Goal: Task Accomplishment & Management: Use online tool/utility

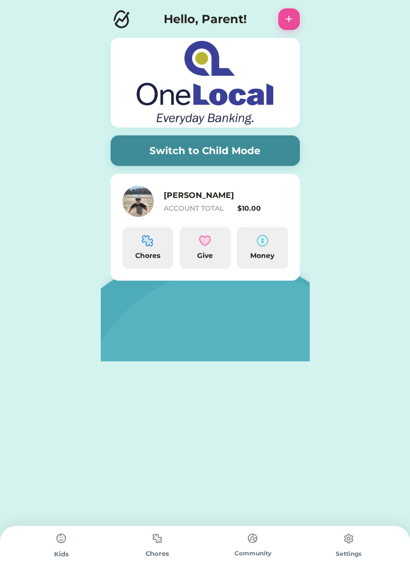
click at [186, 156] on button "Switch to Child Mode" at bounding box center [205, 150] width 189 height 31
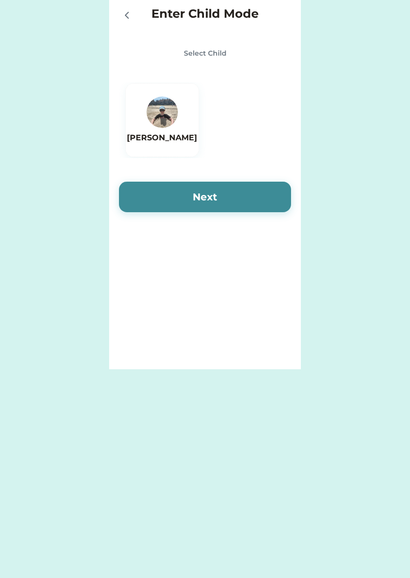
drag, startPoint x: 188, startPoint y: 123, endPoint x: 184, endPoint y: 130, distance: 8.2
click at [187, 125] on div "[PERSON_NAME]" at bounding box center [162, 120] width 74 height 74
click at [158, 192] on button "Next" at bounding box center [205, 197] width 172 height 31
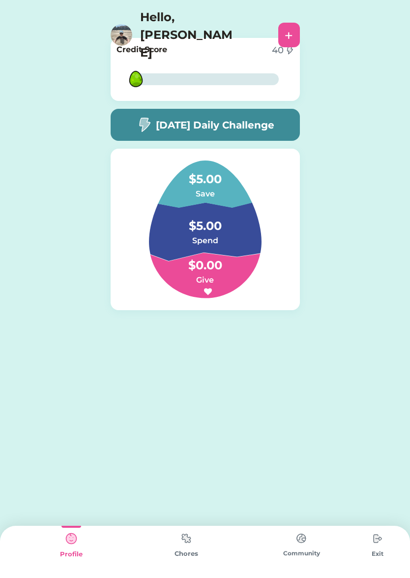
click at [223, 119] on h5 "[DATE] Daily Challenge" at bounding box center [215, 125] width 119 height 15
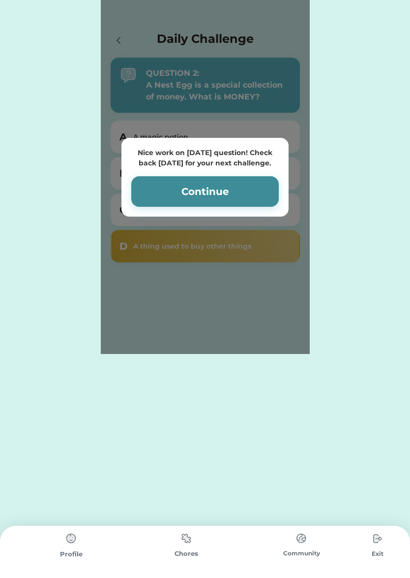
click at [170, 194] on button "Continue" at bounding box center [205, 191] width 148 height 31
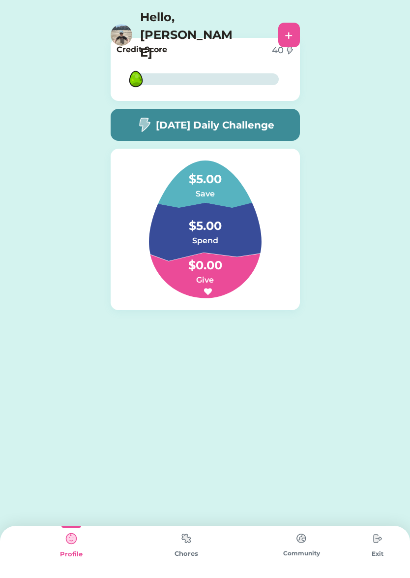
click at [187, 535] on img at bounding box center [187, 537] width 20 height 19
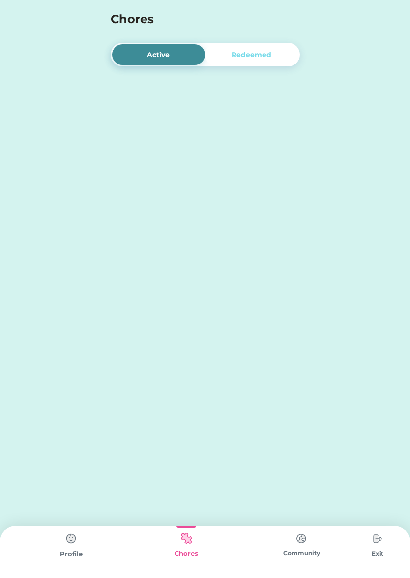
click at [161, 47] on div "Active" at bounding box center [158, 54] width 93 height 21
click at [174, 52] on div "Active" at bounding box center [158, 54] width 93 height 21
click at [234, 57] on div "Redeemed" at bounding box center [252, 55] width 40 height 10
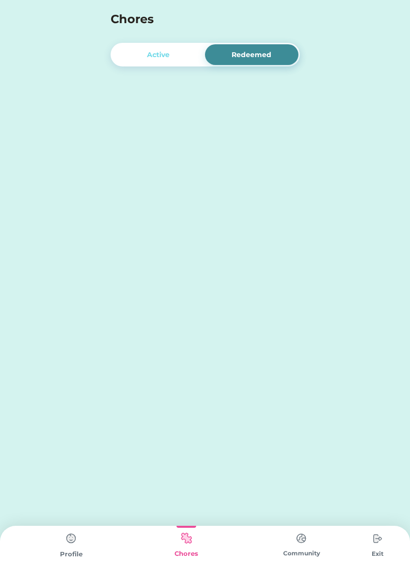
click at [169, 57] on div "Active" at bounding box center [158, 55] width 23 height 10
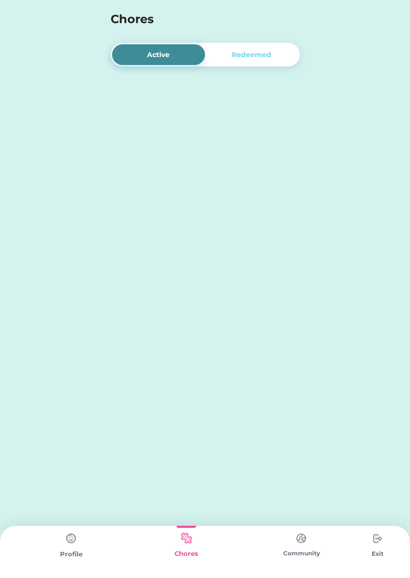
click at [74, 530] on img at bounding box center [71, 538] width 20 height 20
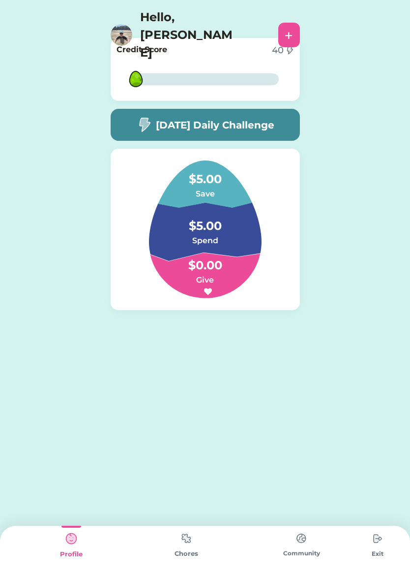
click at [187, 540] on img at bounding box center [187, 537] width 20 height 19
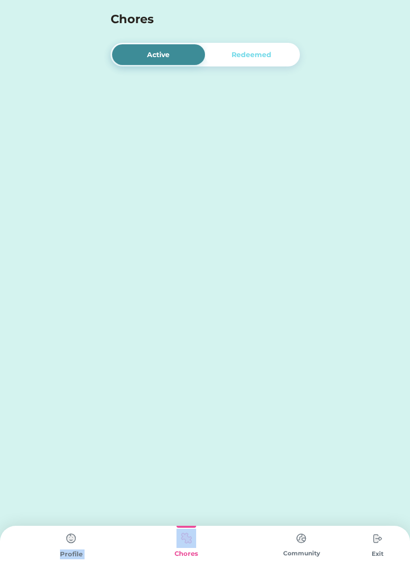
click at [187, 540] on img at bounding box center [187, 537] width 20 height 19
drag, startPoint x: 270, startPoint y: 509, endPoint x: 267, endPoint y: 513, distance: 5.2
click at [267, 513] on div "Enter Child Mode Select Child Jackson Next Active Redeemed Nice work on today’s…" at bounding box center [205, 289] width 410 height 578
click at [192, 538] on img at bounding box center [187, 537] width 20 height 19
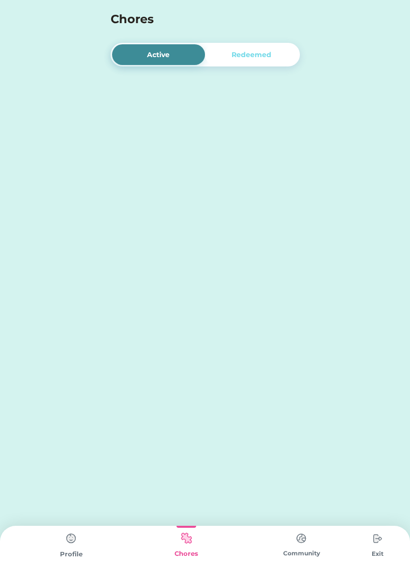
click at [299, 535] on img at bounding box center [302, 537] width 20 height 19
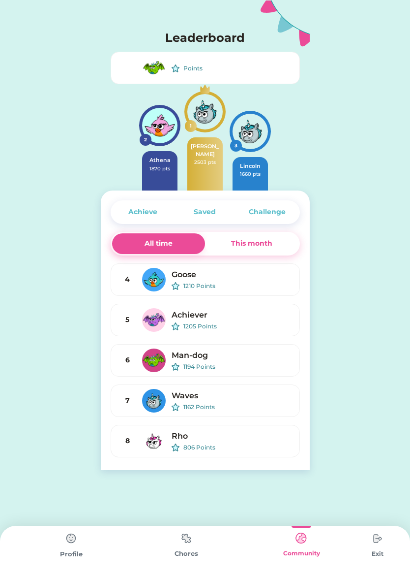
click at [188, 540] on img at bounding box center [187, 537] width 20 height 19
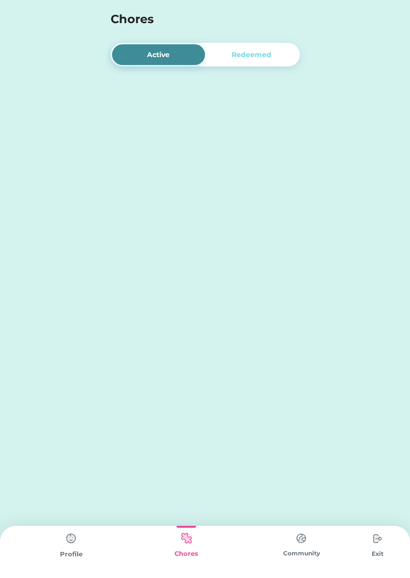
click at [76, 534] on img at bounding box center [71, 538] width 20 height 20
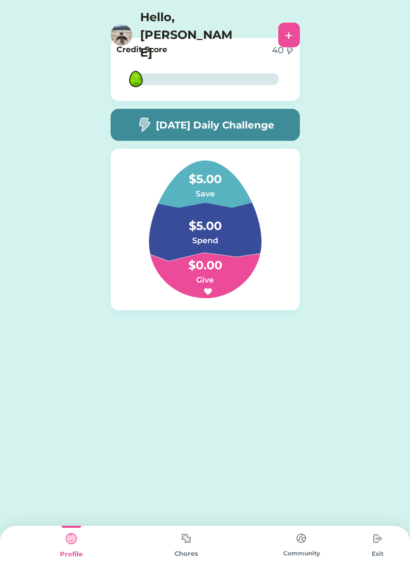
click at [188, 540] on img at bounding box center [187, 537] width 20 height 19
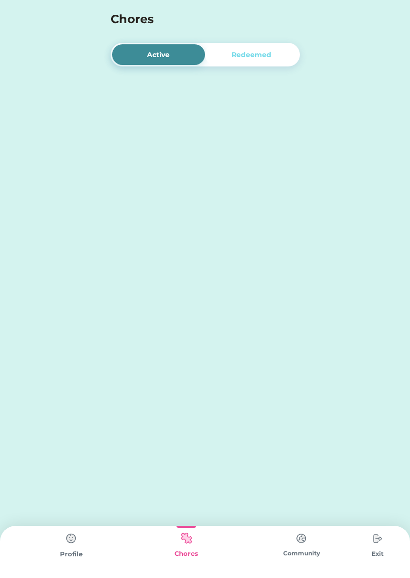
click at [275, 51] on div "Redeemed" at bounding box center [251, 54] width 93 height 21
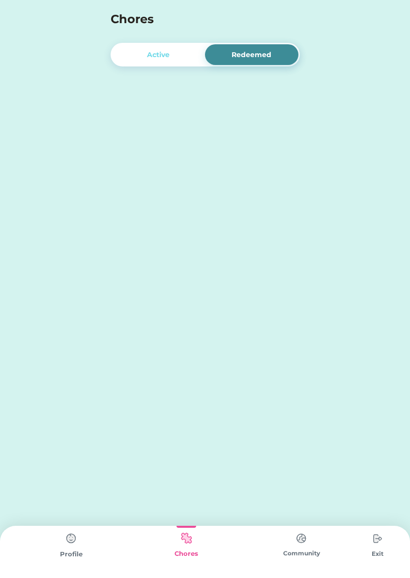
click at [186, 57] on div "Active" at bounding box center [158, 54] width 93 height 21
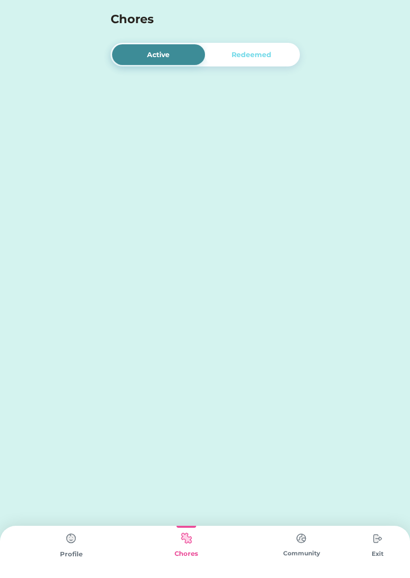
click at [297, 539] on img at bounding box center [302, 537] width 20 height 19
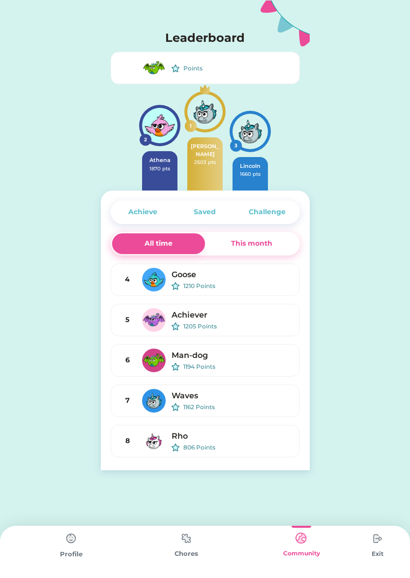
click at [73, 537] on img at bounding box center [71, 538] width 20 height 20
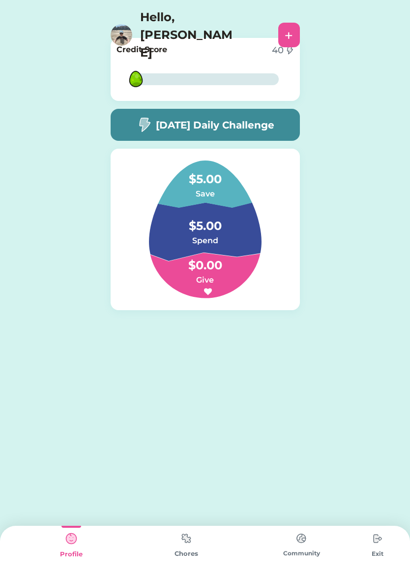
click at [287, 28] on div "+" at bounding box center [289, 35] width 8 height 15
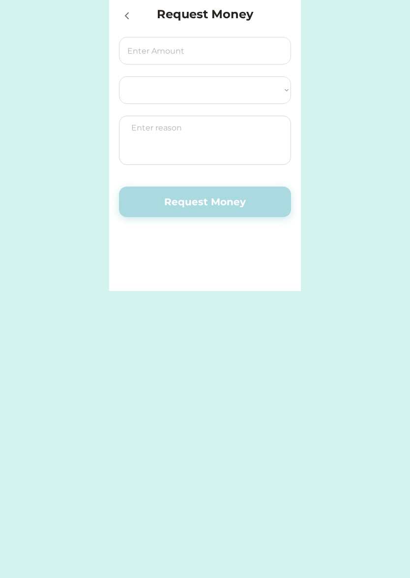
select select ""PLACEHOLDER_1427118222253""
click at [128, 15] on icon at bounding box center [127, 16] width 12 height 12
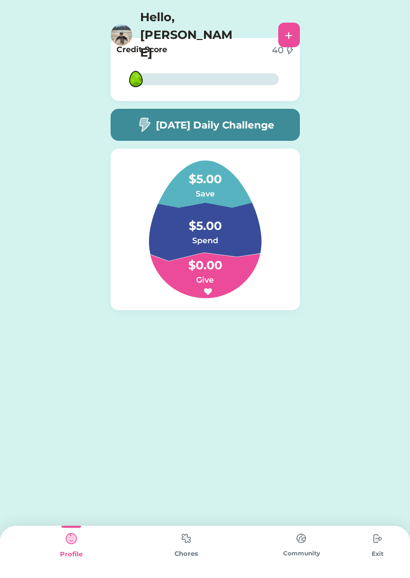
click at [188, 534] on img at bounding box center [187, 537] width 20 height 19
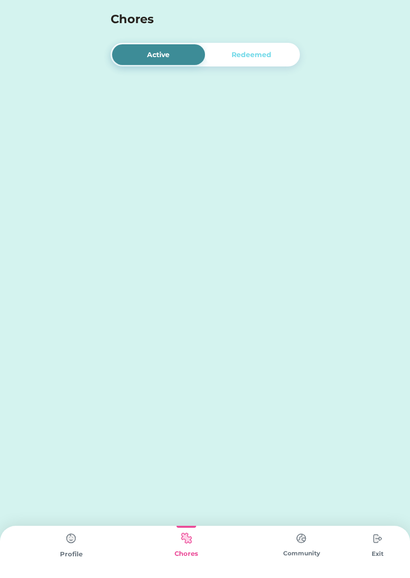
click at [194, 22] on h4 "Chores" at bounding box center [192, 19] width 163 height 18
click at [194, 21] on h4 "Chores" at bounding box center [192, 19] width 163 height 18
drag, startPoint x: 92, startPoint y: 6, endPoint x: 71, endPoint y: 4, distance: 20.8
click at [91, 6] on div "Chores" at bounding box center [205, 17] width 410 height 34
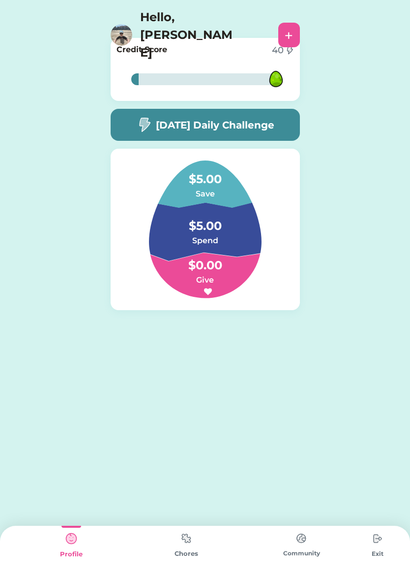
click at [186, 540] on img at bounding box center [187, 537] width 20 height 19
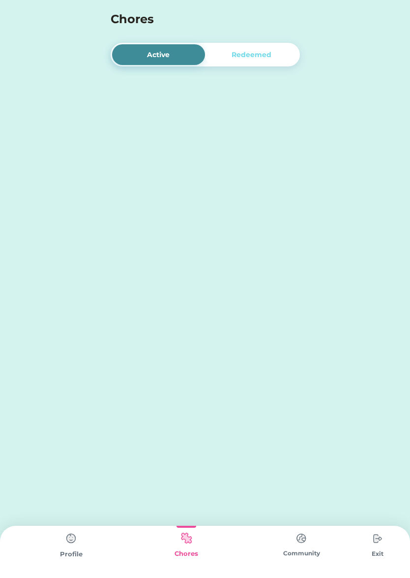
click at [375, 541] on img at bounding box center [378, 538] width 20 height 20
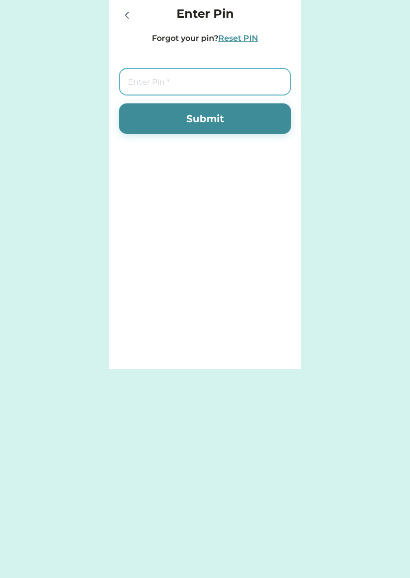
click at [165, 89] on input "tel" at bounding box center [205, 82] width 172 height 28
type input "7283"
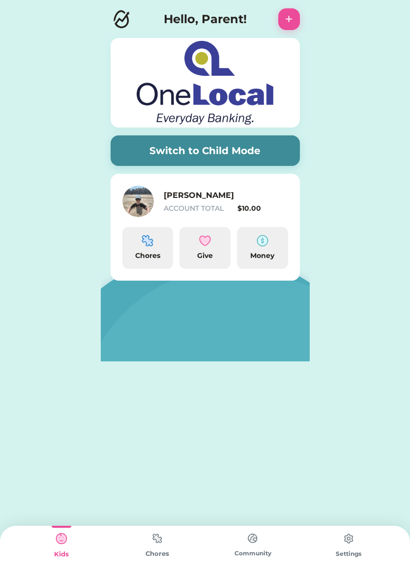
click at [152, 243] on img at bounding box center [148, 241] width 12 height 12
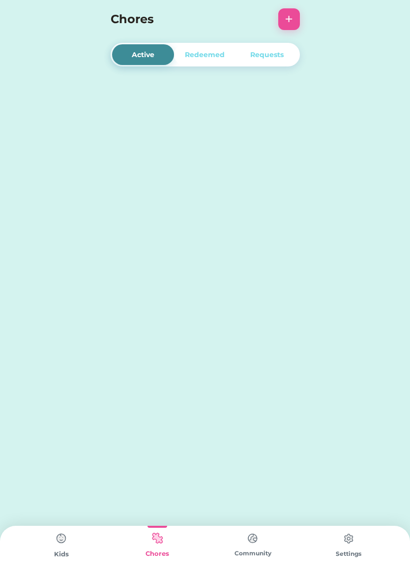
click at [273, 56] on div "Requests" at bounding box center [266, 55] width 33 height 10
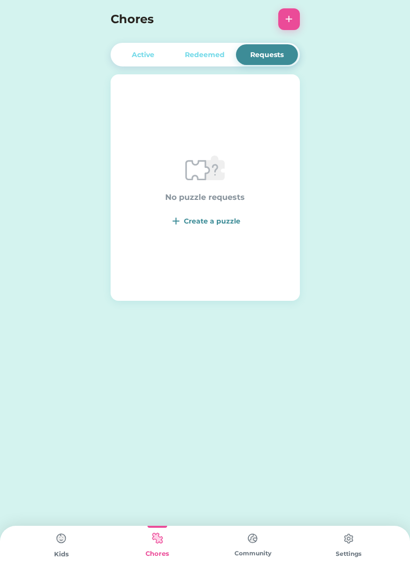
click at [202, 56] on div "Redeemed" at bounding box center [205, 55] width 40 height 10
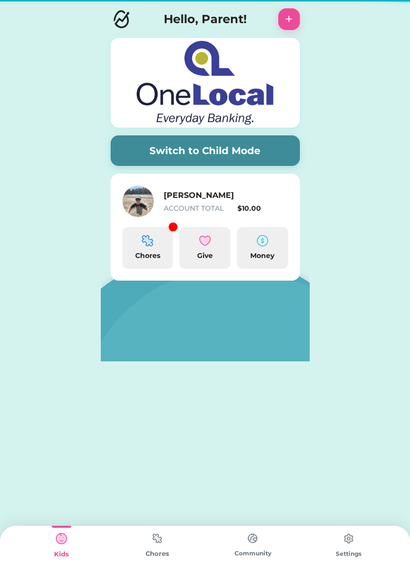
click at [149, 241] on img at bounding box center [148, 241] width 12 height 12
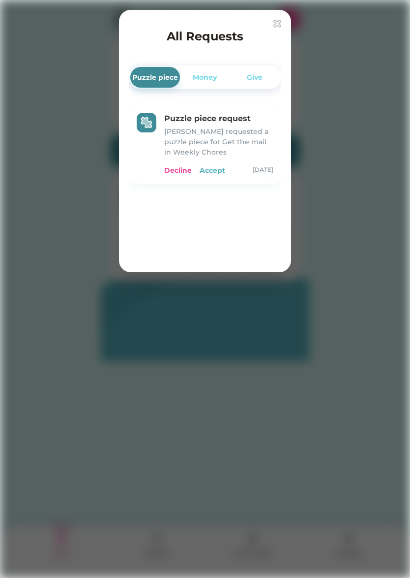
click at [215, 172] on div "Accept" at bounding box center [213, 170] width 26 height 10
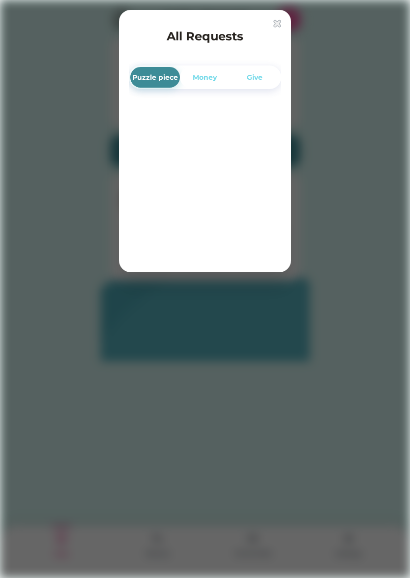
click at [276, 25] on img at bounding box center [278, 24] width 8 height 8
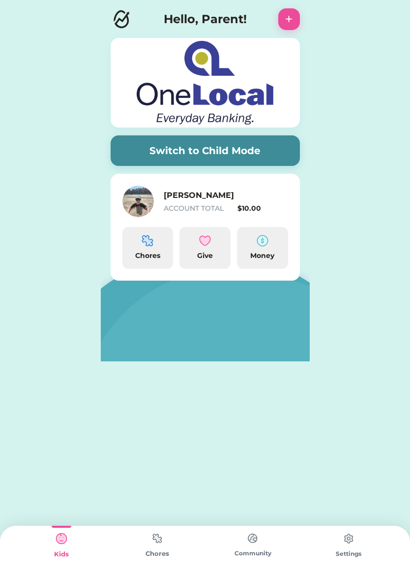
click at [267, 145] on button "Switch to Child Mode" at bounding box center [205, 150] width 189 height 31
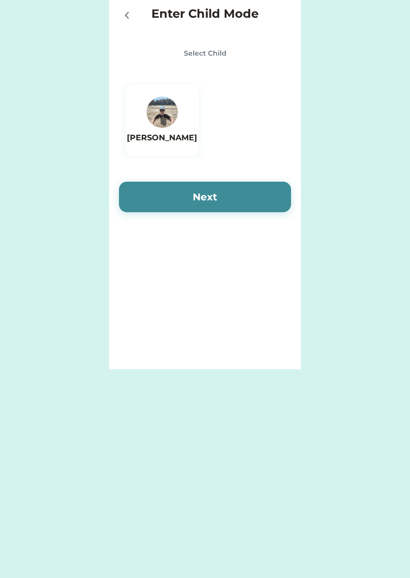
click at [174, 128] on div "[PERSON_NAME]" at bounding box center [162, 119] width 70 height 47
click at [251, 204] on button "Next" at bounding box center [205, 197] width 172 height 31
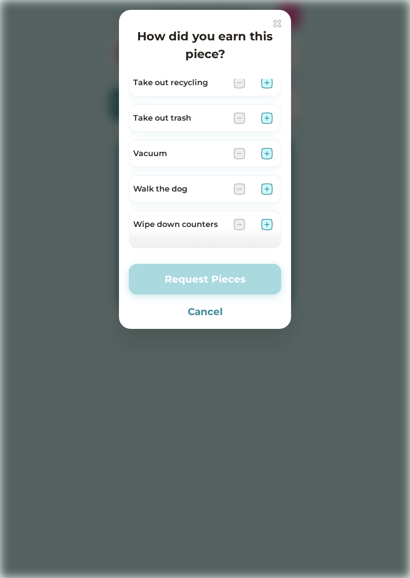
scroll to position [565, 0]
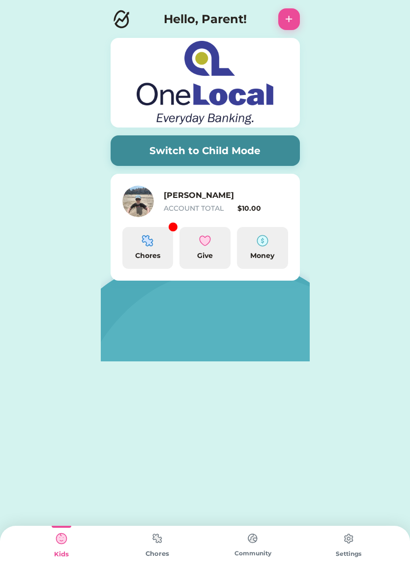
click at [148, 243] on img at bounding box center [148, 241] width 12 height 12
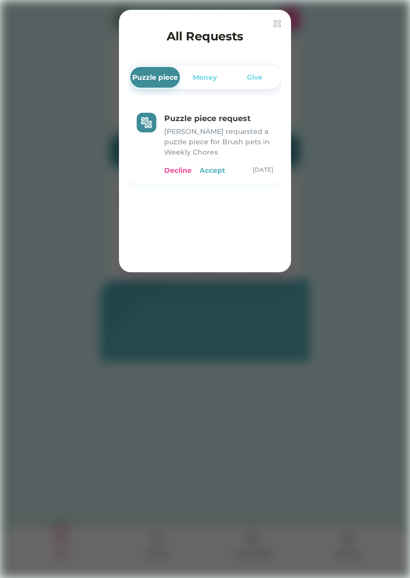
click at [216, 170] on div "Accept" at bounding box center [213, 170] width 26 height 10
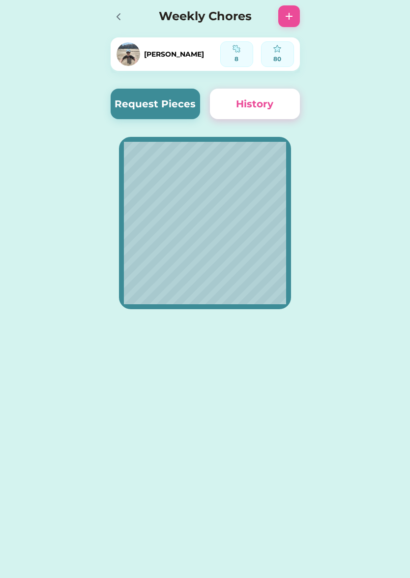
click at [152, 15] on h4 "Weekly Chores" at bounding box center [205, 16] width 126 height 18
click at [235, 45] on img at bounding box center [237, 49] width 8 height 8
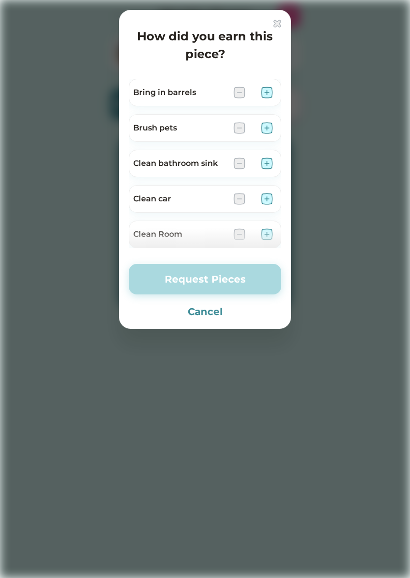
scroll to position [327, 0]
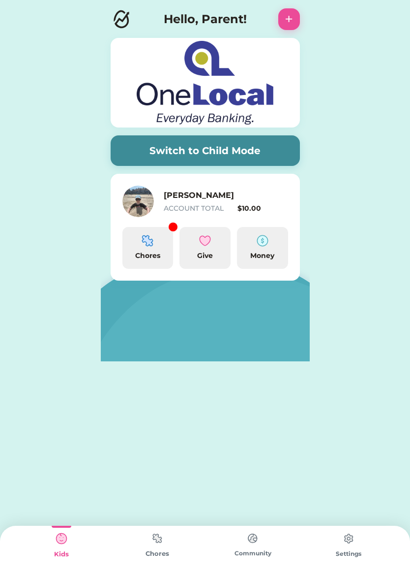
click at [143, 248] on div "Chores" at bounding box center [147, 248] width 51 height 42
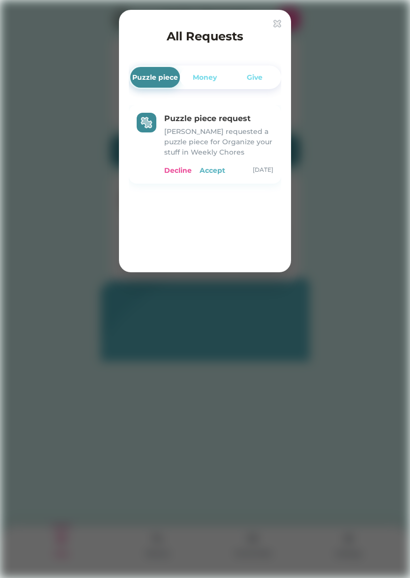
click at [214, 170] on div "Accept" at bounding box center [213, 170] width 26 height 10
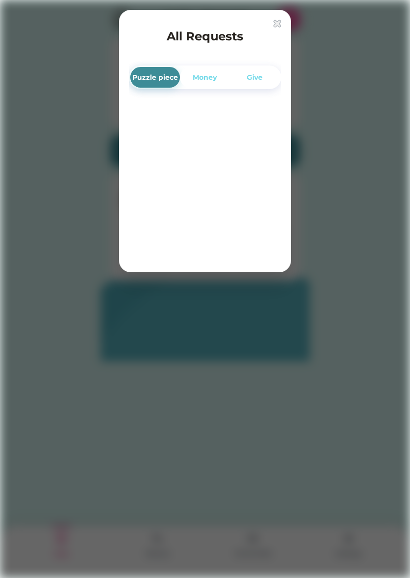
click at [277, 25] on img at bounding box center [278, 24] width 8 height 8
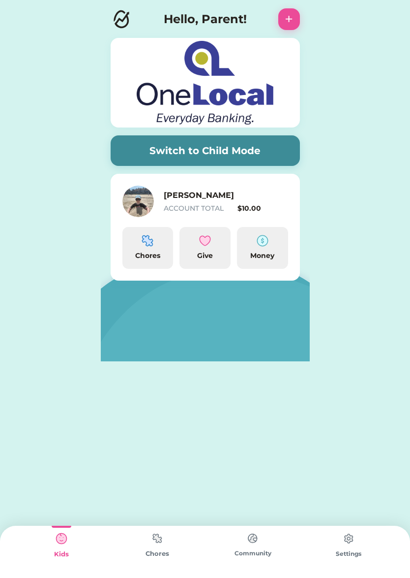
click at [268, 244] on img at bounding box center [263, 241] width 12 height 12
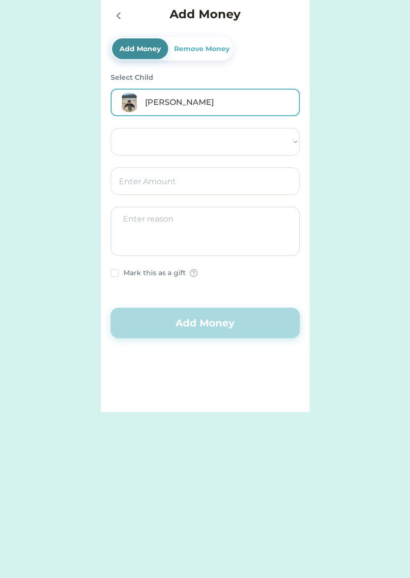
select select ""PLACEHOLDER_1427118222253""
drag, startPoint x: 182, startPoint y: 141, endPoint x: 359, endPoint y: 199, distance: 186.4
click at [359, 199] on div "Switch to Child Mode [PERSON_NAME] ACCOUNT TOTAL $10.00 Chores Give Money Add M…" at bounding box center [205, 206] width 410 height 412
click at [121, 13] on icon at bounding box center [119, 16] width 12 height 12
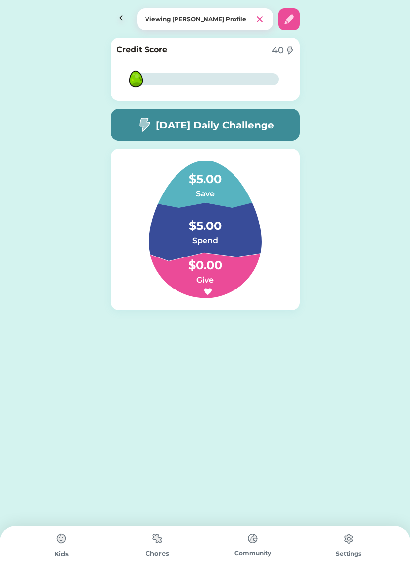
click at [61, 538] on img at bounding box center [62, 538] width 20 height 20
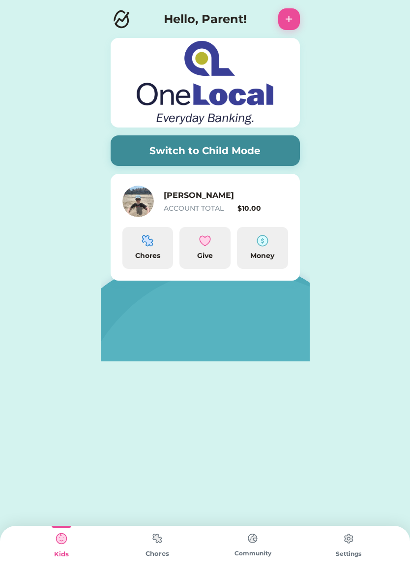
click at [289, 160] on button "Switch to Child Mode" at bounding box center [205, 150] width 189 height 31
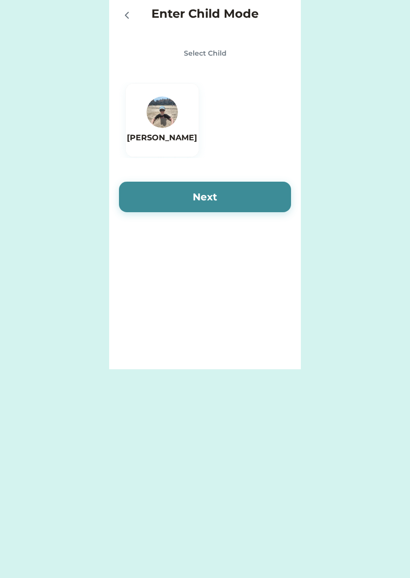
click at [183, 138] on h6 "[PERSON_NAME]" at bounding box center [162, 138] width 70 height 12
drag, startPoint x: 202, startPoint y: 190, endPoint x: 209, endPoint y: 208, distance: 18.4
click at [204, 191] on button "Next" at bounding box center [205, 197] width 172 height 31
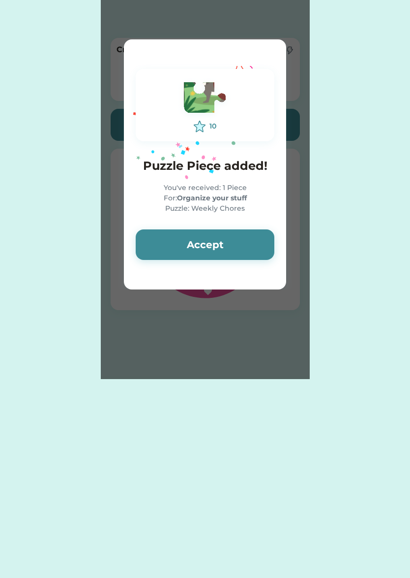
click at [226, 239] on button "Accept" at bounding box center [205, 244] width 139 height 31
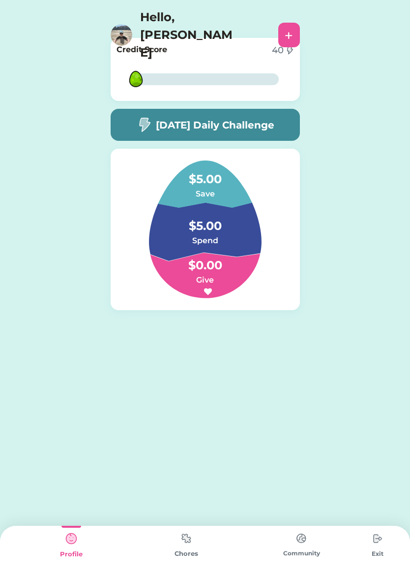
click at [245, 208] on h4 "$5.00" at bounding box center [205, 221] width 98 height 28
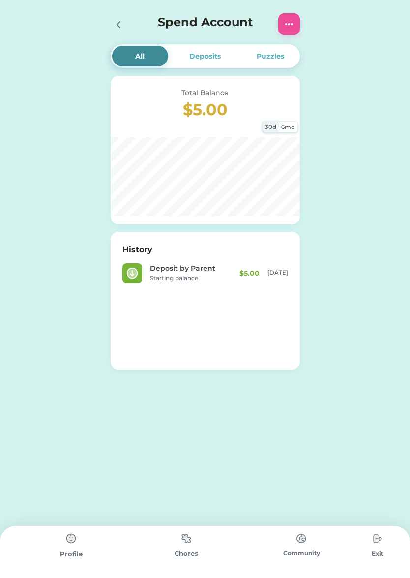
click at [120, 23] on icon at bounding box center [119, 25] width 12 height 12
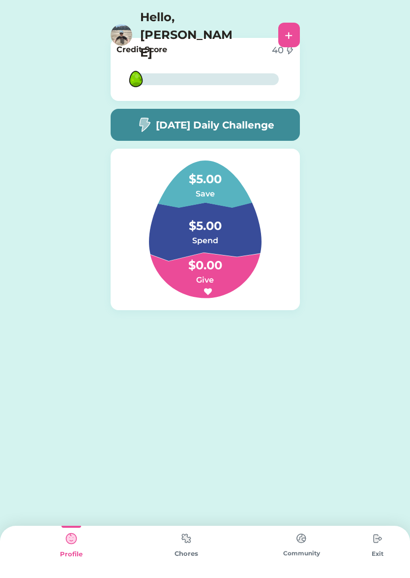
click at [188, 536] on img at bounding box center [187, 537] width 20 height 19
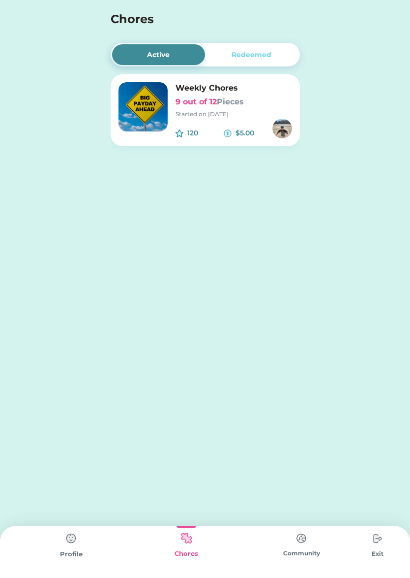
click at [228, 99] on font "Pieces" at bounding box center [230, 101] width 27 height 9
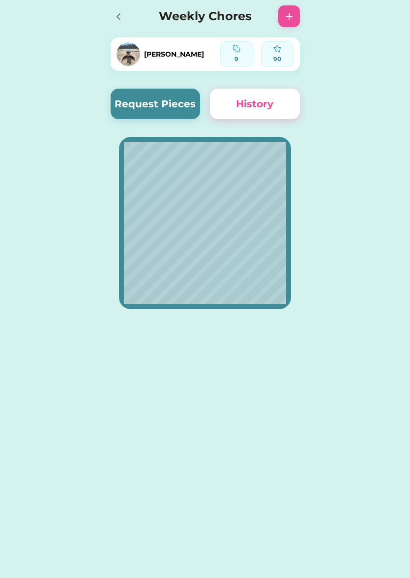
click at [117, 18] on icon at bounding box center [119, 17] width 12 height 12
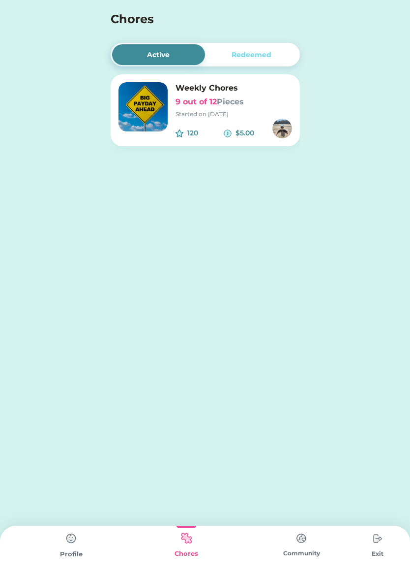
click at [244, 54] on div "Redeemed" at bounding box center [252, 55] width 40 height 10
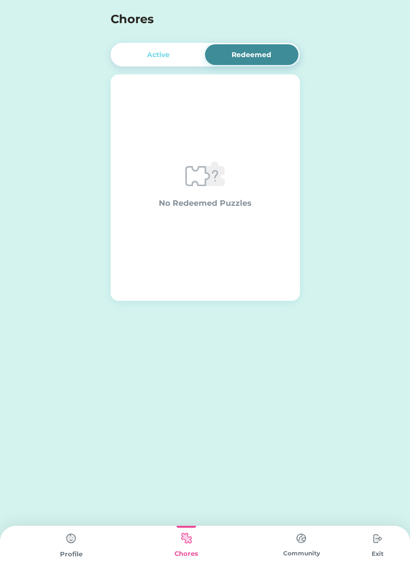
click at [163, 53] on div "Active" at bounding box center [158, 55] width 23 height 10
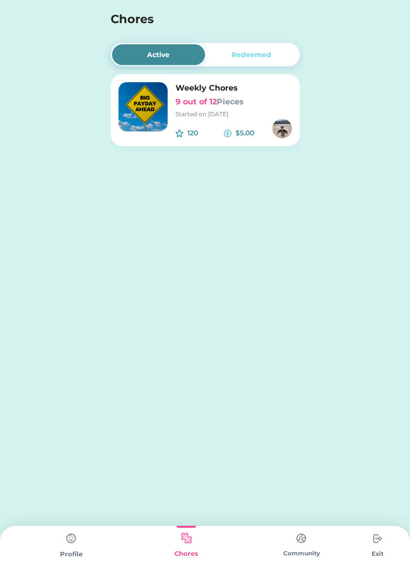
click at [70, 537] on img at bounding box center [71, 538] width 20 height 20
